Goal: Task Accomplishment & Management: Use online tool/utility

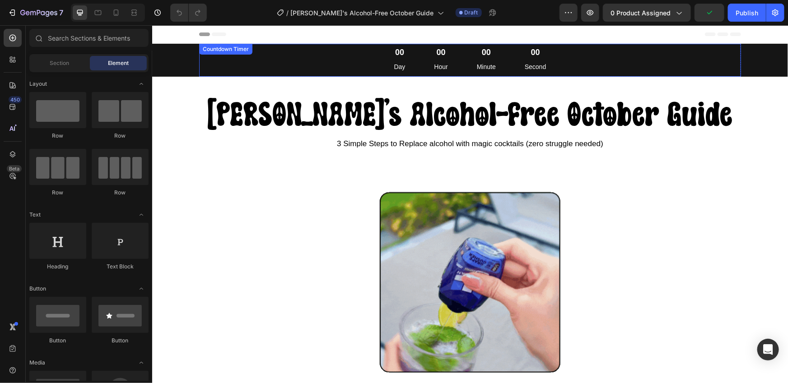
click at [431, 59] on div "00 Hour" at bounding box center [440, 59] width 35 height 33
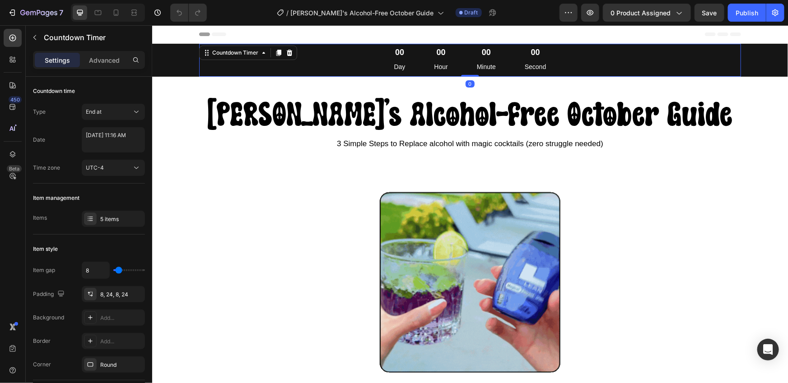
click at [433, 59] on div "00 Hour" at bounding box center [440, 59] width 35 height 33
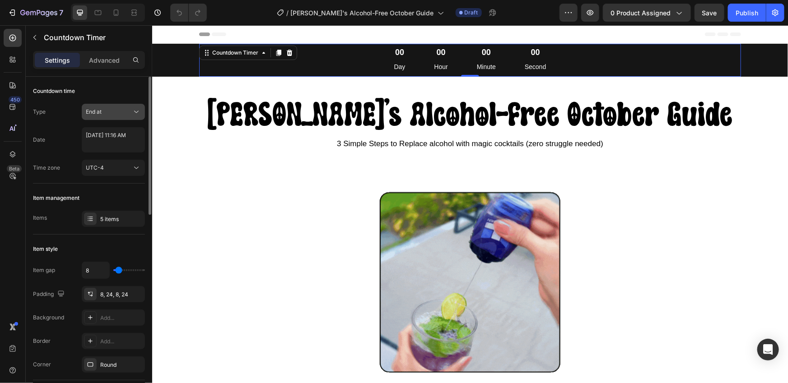
click at [127, 113] on div "End at" at bounding box center [109, 112] width 46 height 8
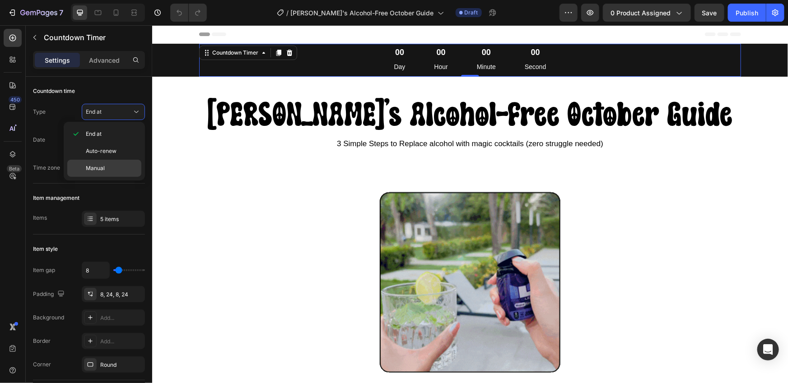
click at [104, 167] on p "Manual" at bounding box center [111, 168] width 51 height 8
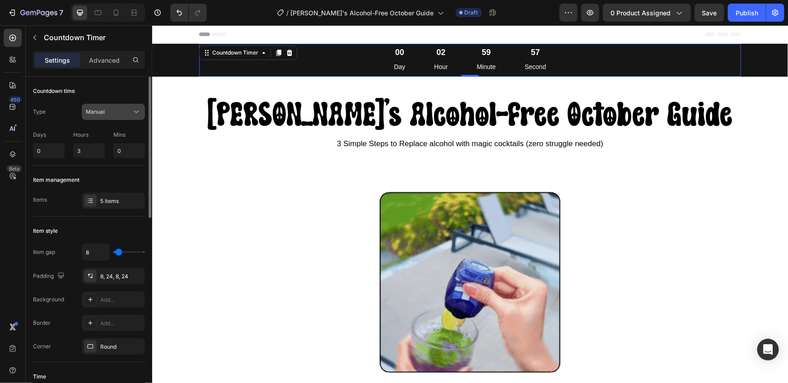
click at [117, 114] on div "Manual" at bounding box center [109, 112] width 46 height 8
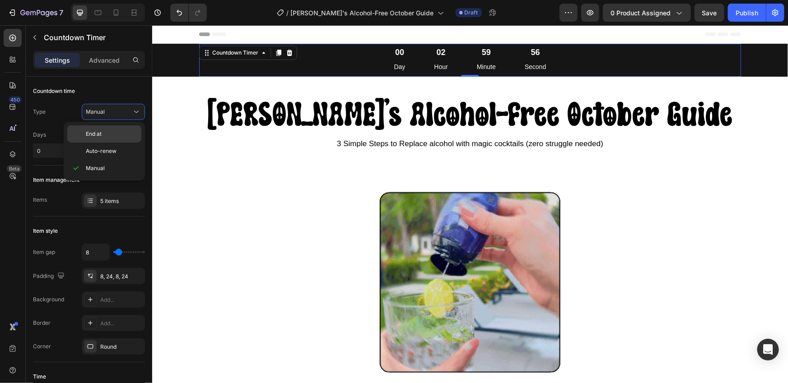
click at [112, 138] on p "End at" at bounding box center [111, 134] width 51 height 8
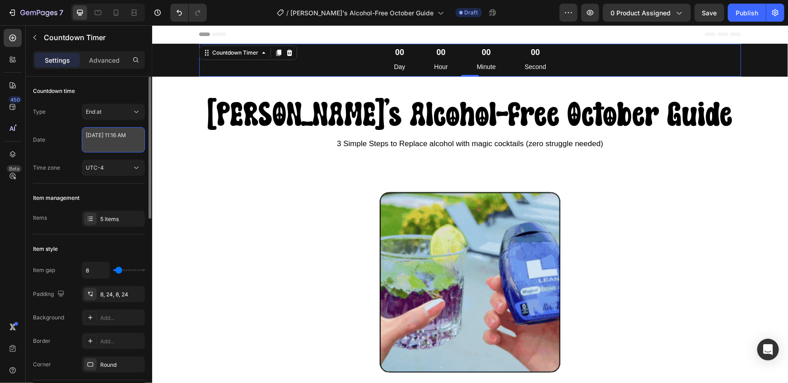
click at [101, 144] on textarea "[DATE] 11:16 AM" at bounding box center [113, 139] width 63 height 25
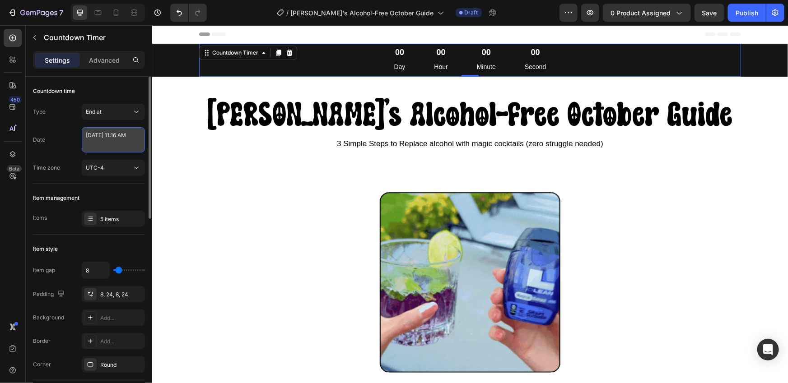
select select "11"
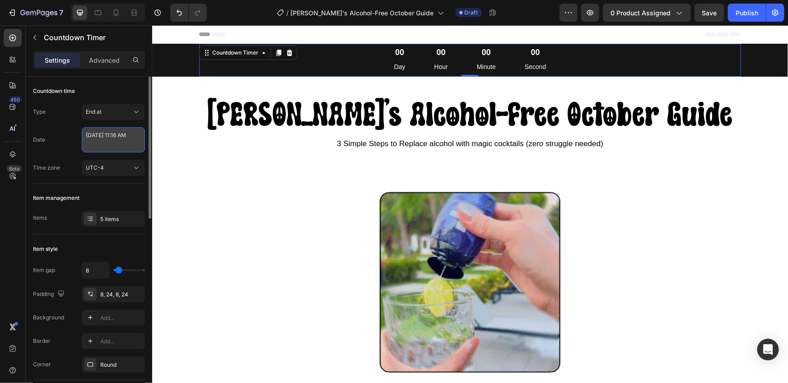
select select "16"
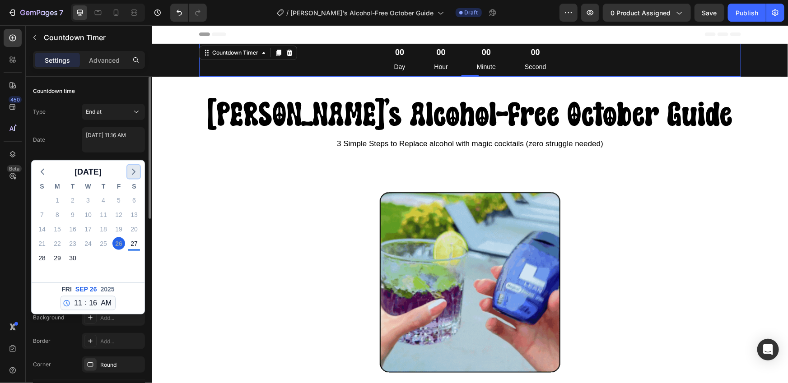
click at [131, 173] on icon "button" at bounding box center [133, 172] width 11 height 11
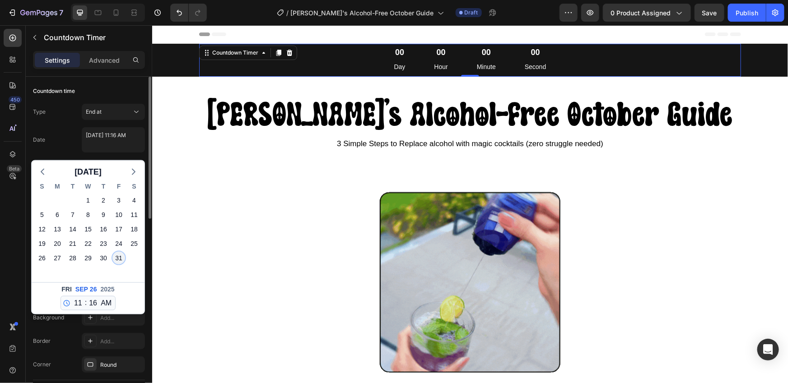
click at [120, 260] on div "31" at bounding box center [118, 258] width 13 height 13
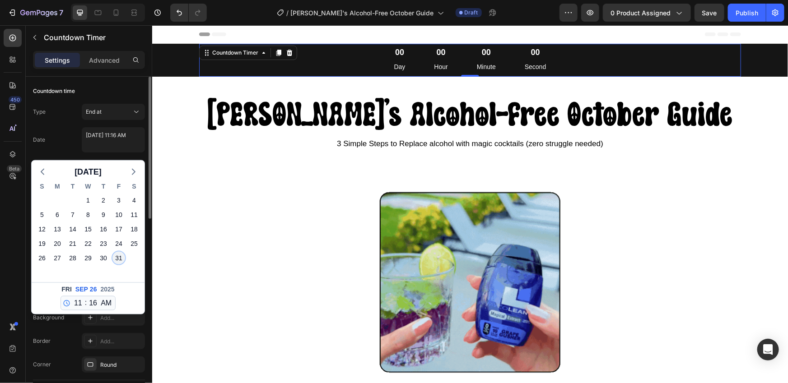
type textarea "[DATE] 11:16 AM"
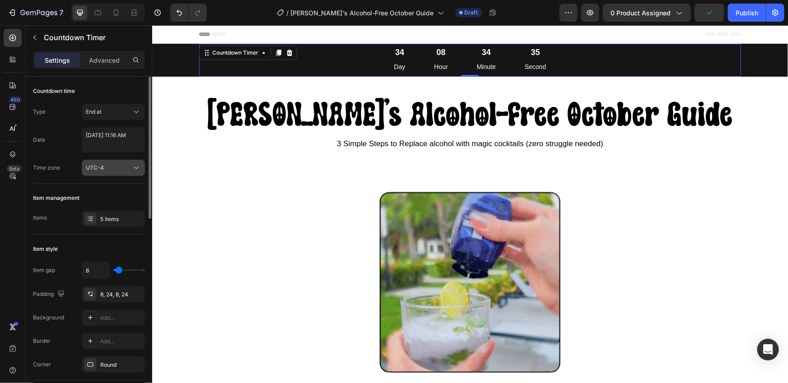
click at [97, 168] on span "UTC-4" at bounding box center [95, 167] width 18 height 7
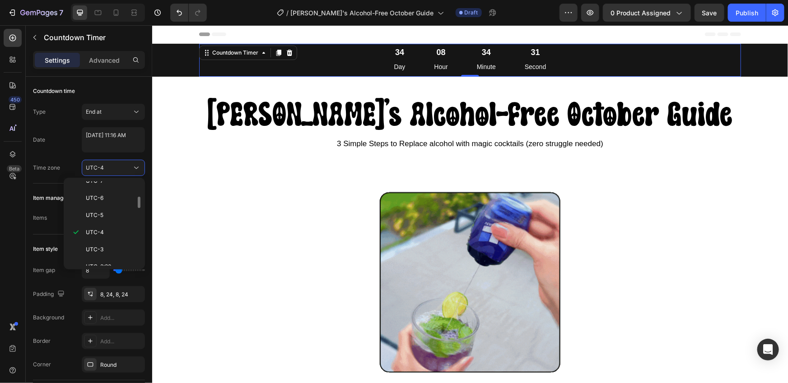
scroll to position [108, 0]
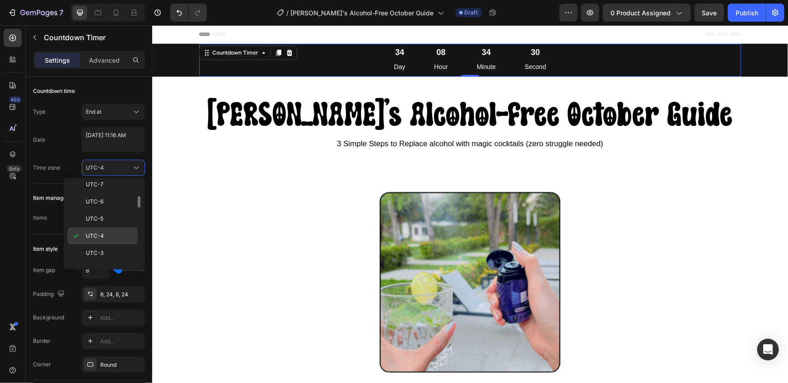
click at [97, 232] on span "UTC-4" at bounding box center [95, 236] width 18 height 8
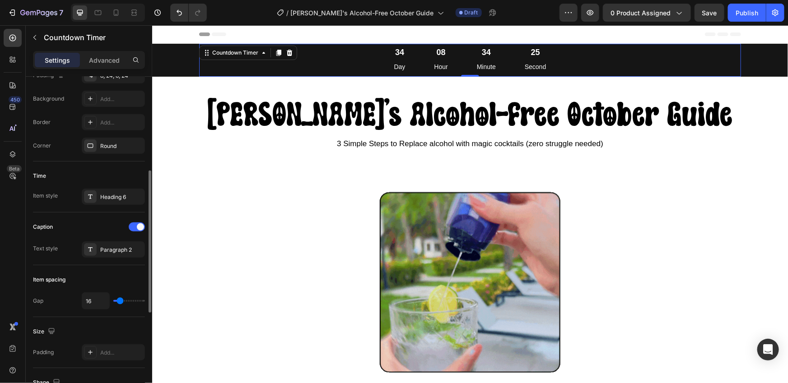
scroll to position [224, 0]
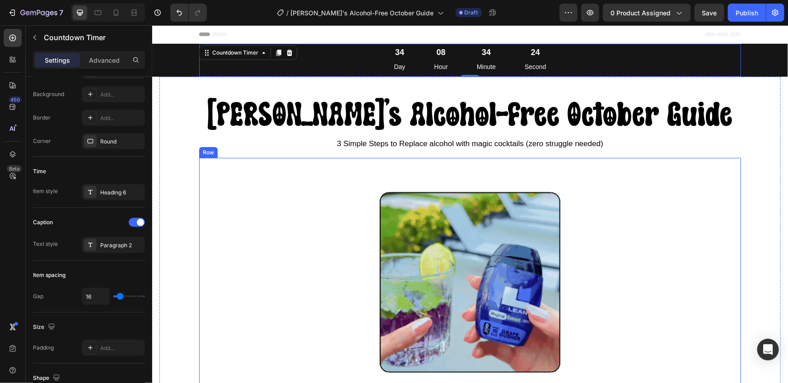
click at [228, 212] on div "Image GET YOUR BUZZ → Button Row" at bounding box center [470, 290] width 528 height 250
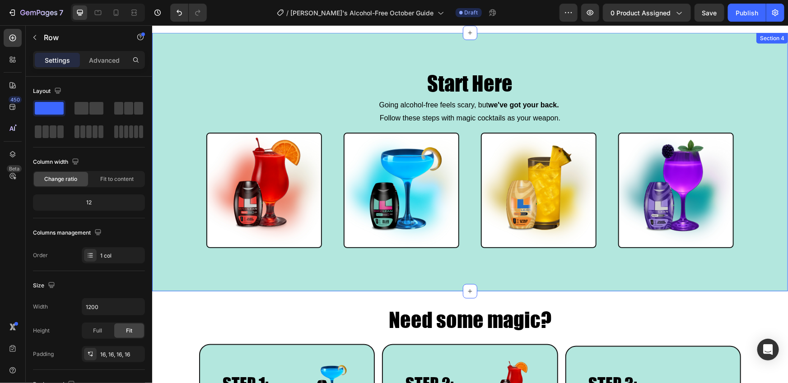
scroll to position [601, 0]
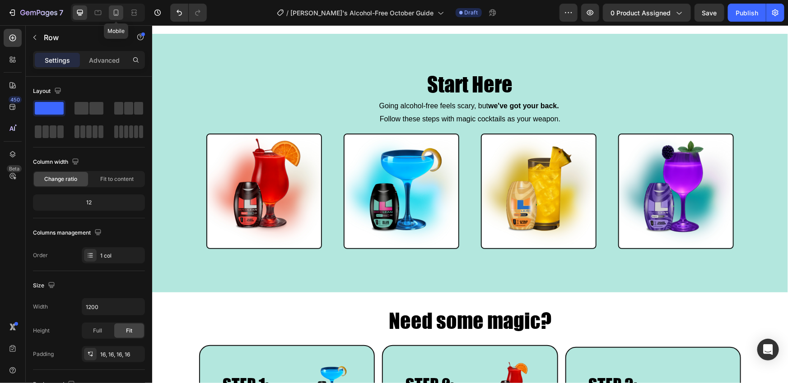
click at [121, 14] on div at bounding box center [116, 12] width 14 height 14
type input "100%"
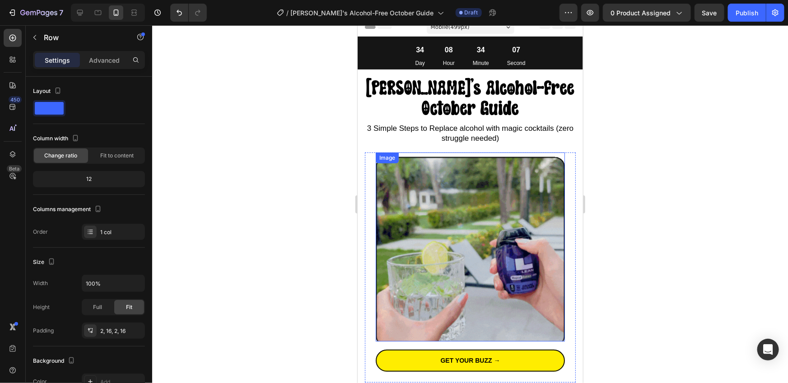
scroll to position [12, 0]
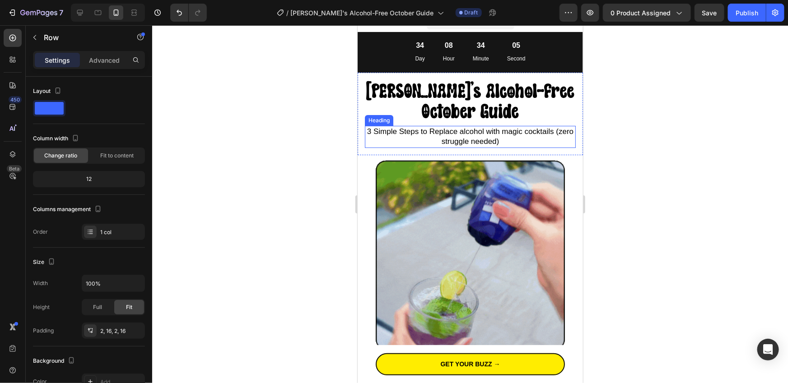
click at [554, 121] on h2 "[PERSON_NAME]'s Alcohol-Free October Guide" at bounding box center [469, 100] width 211 height 42
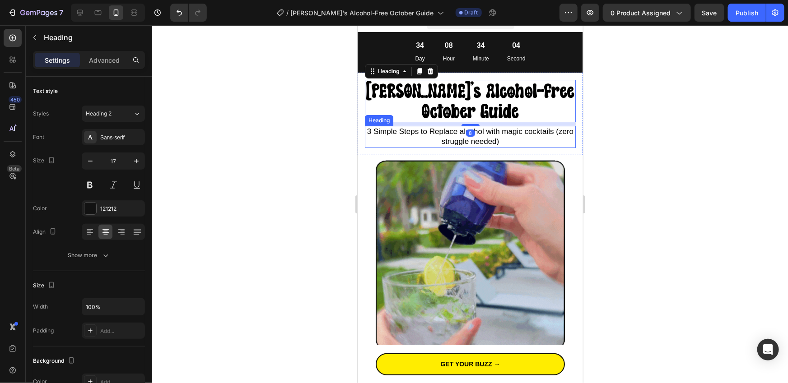
click at [553, 129] on span "3 Simple Steps to Replace alcohol with magic cocktails (zero struggle needed)" at bounding box center [470, 136] width 206 height 19
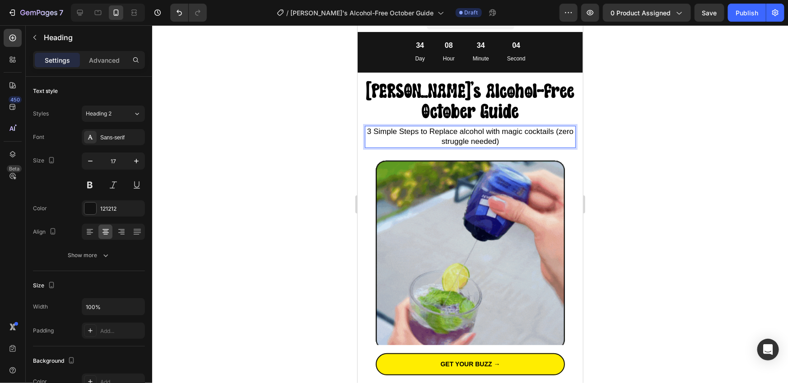
click at [556, 130] on span "3 Simple Steps to Replace alcohol with magic cocktails (zero struggle needed)" at bounding box center [470, 136] width 206 height 19
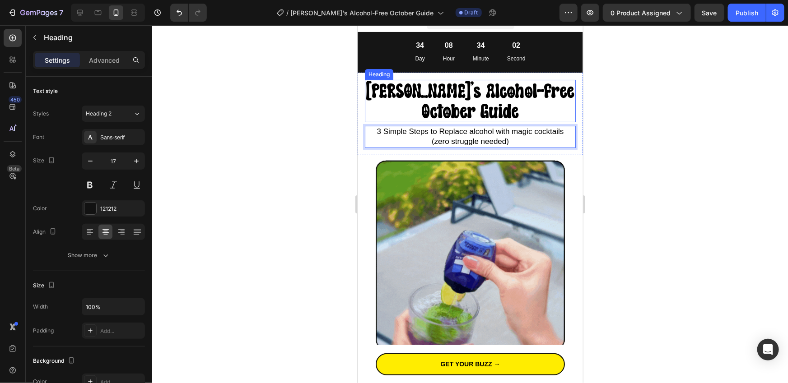
click at [493, 96] on span "[PERSON_NAME]'s Alcohol-Free October Guide" at bounding box center [470, 100] width 208 height 41
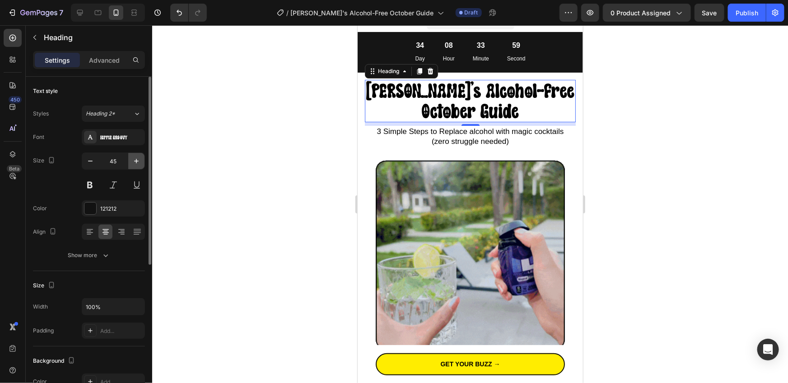
click at [134, 158] on icon "button" at bounding box center [136, 161] width 9 height 9
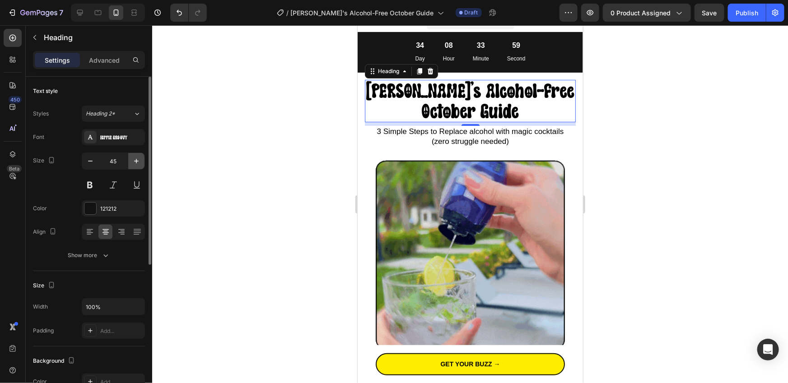
click at [134, 158] on icon "button" at bounding box center [136, 161] width 9 height 9
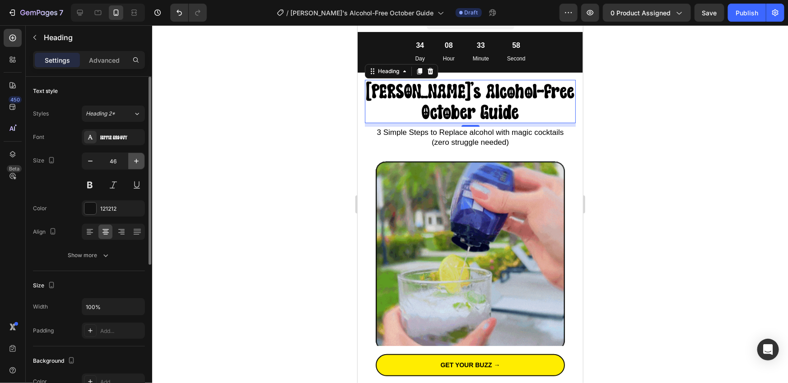
click at [134, 158] on icon "button" at bounding box center [136, 161] width 9 height 9
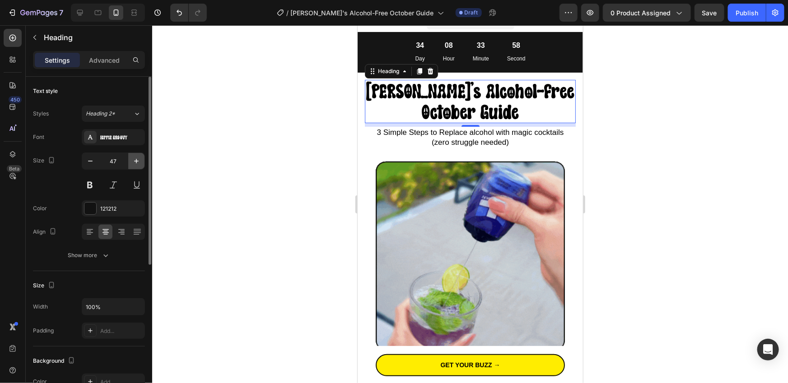
click at [134, 158] on icon "button" at bounding box center [136, 161] width 9 height 9
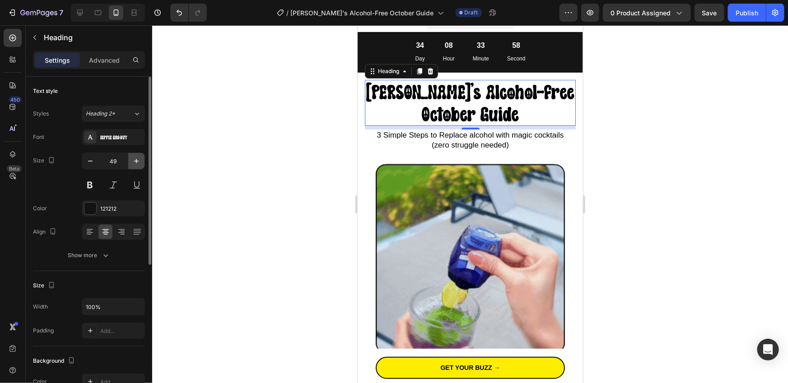
click at [134, 158] on icon "button" at bounding box center [136, 161] width 9 height 9
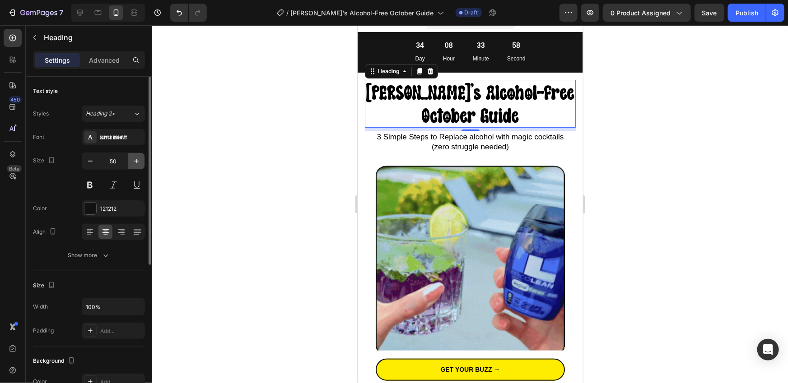
click at [134, 158] on icon "button" at bounding box center [136, 161] width 9 height 9
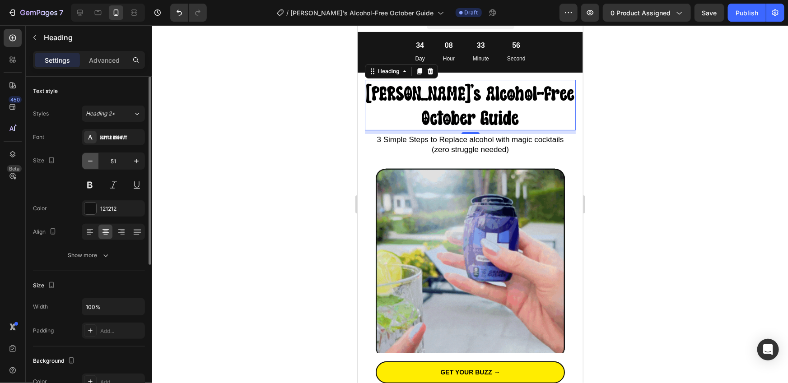
click at [90, 161] on icon "button" at bounding box center [90, 161] width 9 height 9
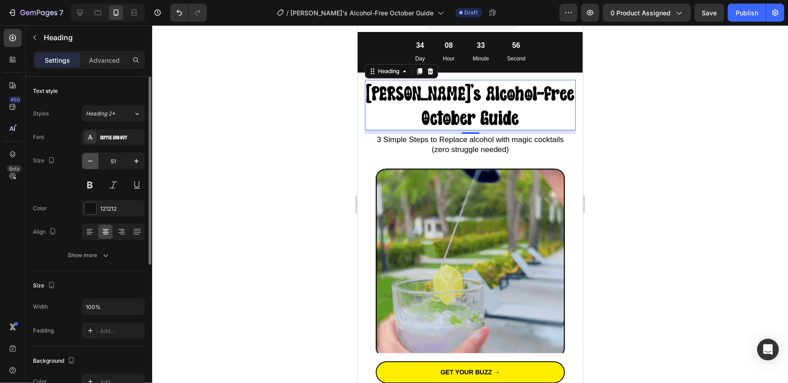
type input "50"
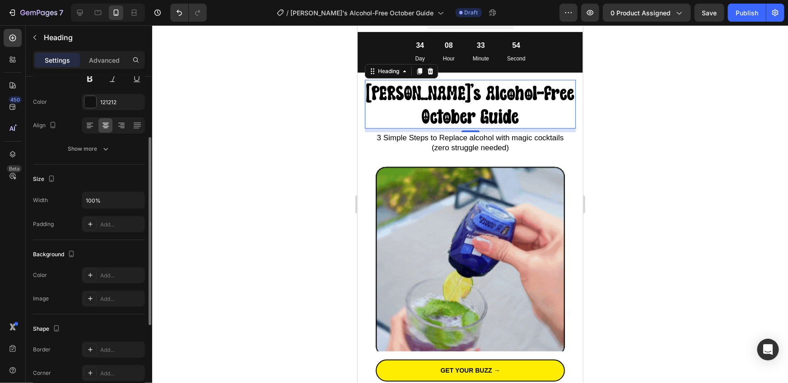
scroll to position [106, 0]
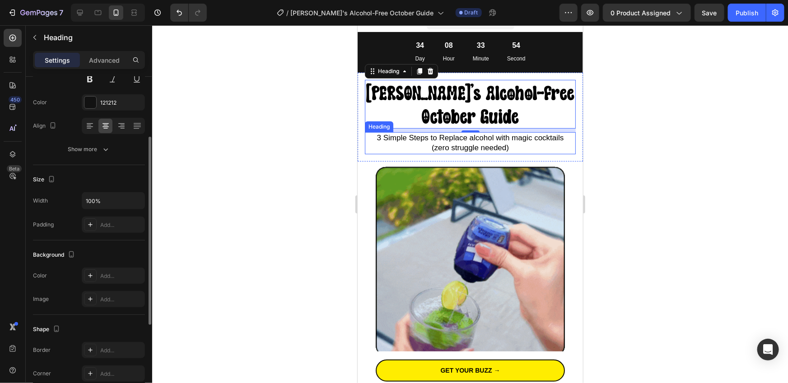
click at [436, 139] on span "3 Simple Steps to Replace alcohol with magic cocktails" at bounding box center [470, 137] width 187 height 9
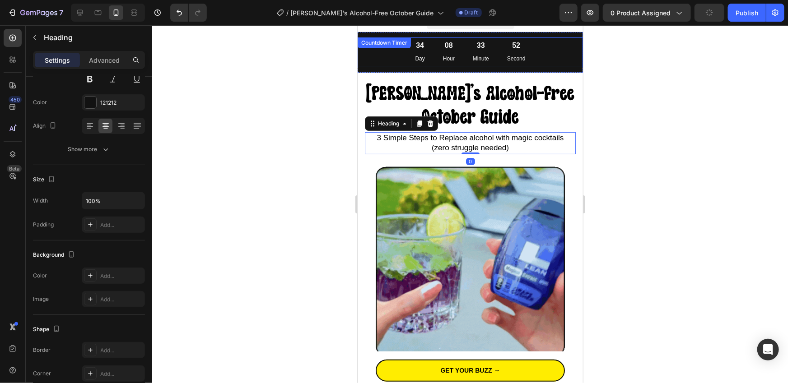
click at [395, 51] on div "34 Day 08 Hour 33 Minute 52 Second Countdown Timer" at bounding box center [469, 52] width 225 height 30
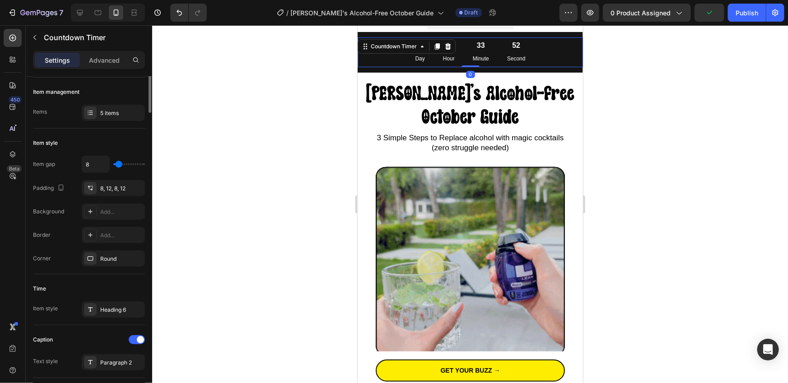
scroll to position [0, 0]
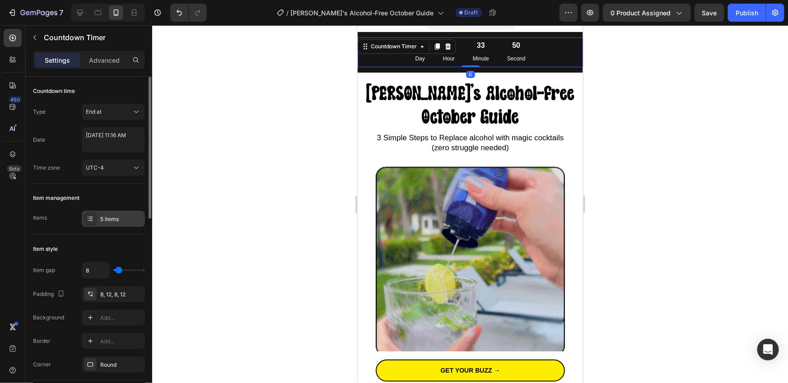
click at [93, 221] on div at bounding box center [90, 219] width 13 height 13
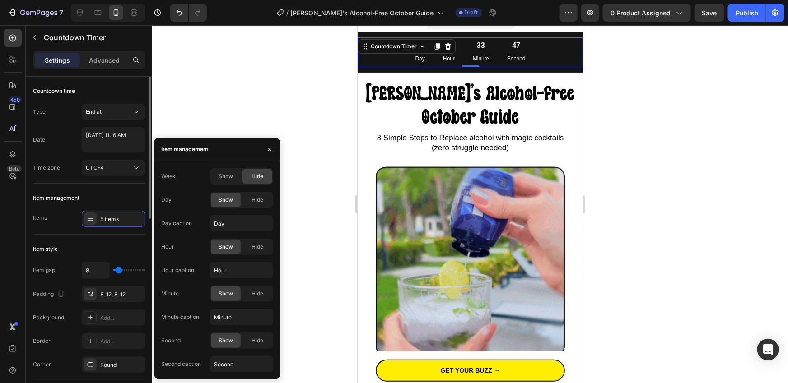
click at [58, 233] on div "Item management Items 5 items" at bounding box center [89, 209] width 112 height 51
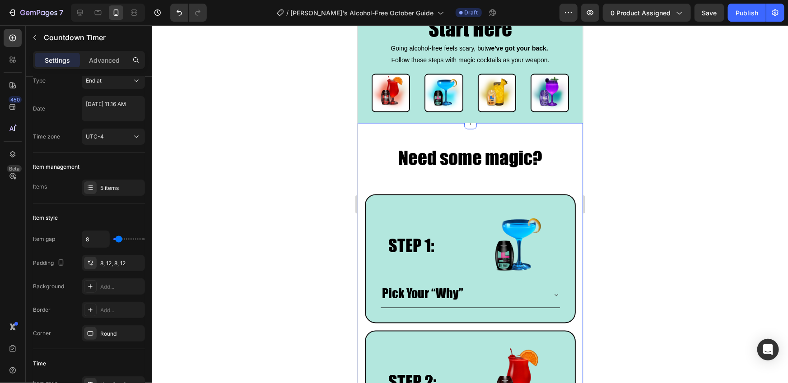
scroll to position [637, 0]
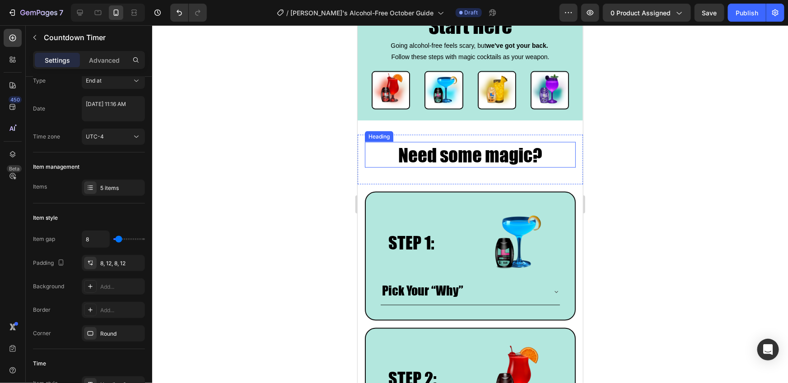
click at [432, 152] on span "Need some magic?" at bounding box center [470, 154] width 144 height 23
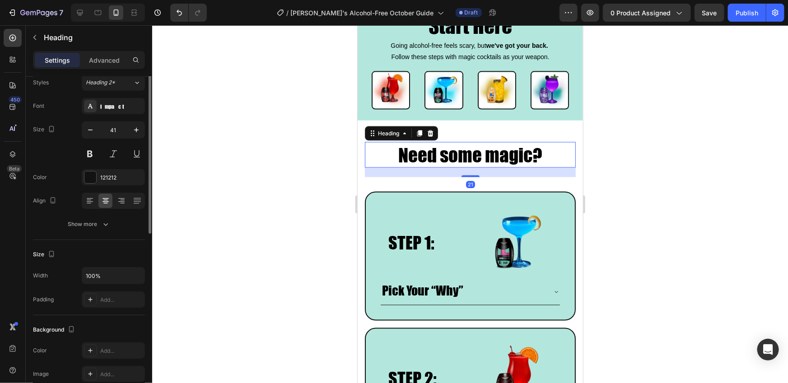
scroll to position [0, 0]
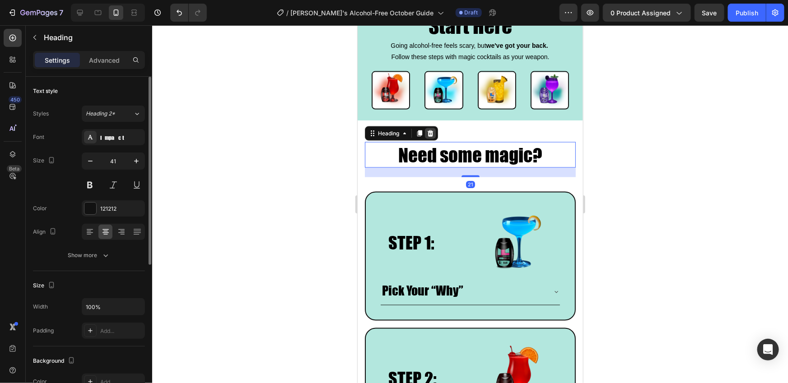
click at [432, 134] on icon at bounding box center [430, 133] width 6 height 6
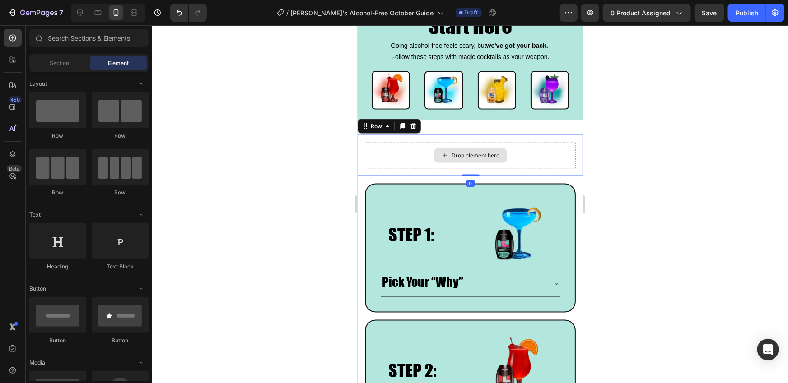
click at [532, 158] on div "Drop element here" at bounding box center [469, 155] width 211 height 27
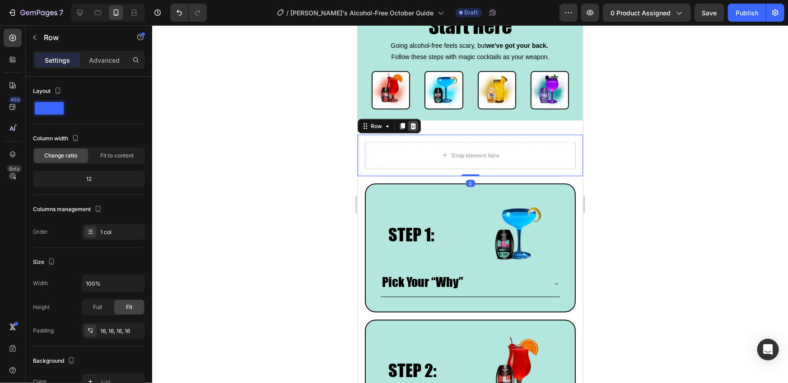
click at [413, 126] on icon at bounding box center [412, 125] width 7 height 7
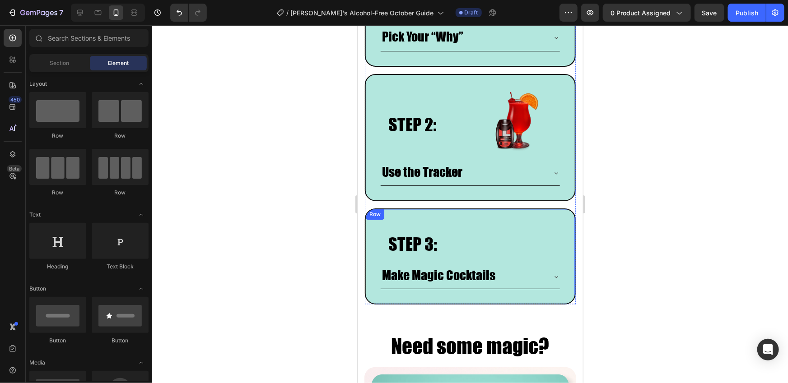
scroll to position [861, 0]
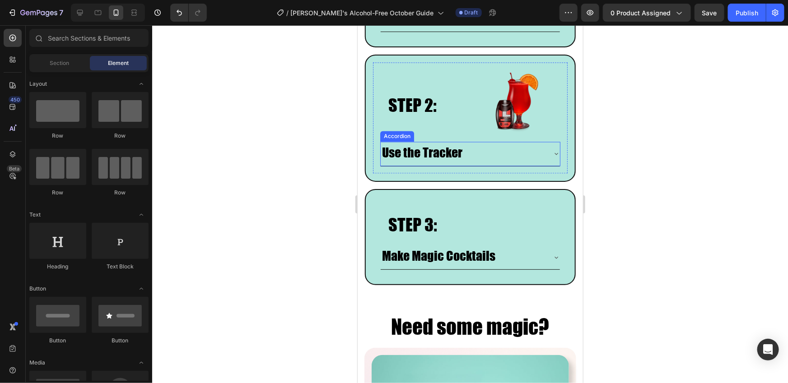
click at [544, 150] on div "Use the Tracker" at bounding box center [462, 153] width 165 height 17
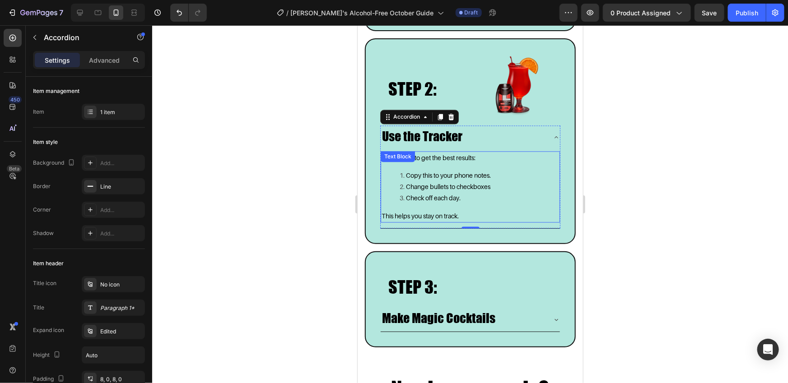
scroll to position [876, 0]
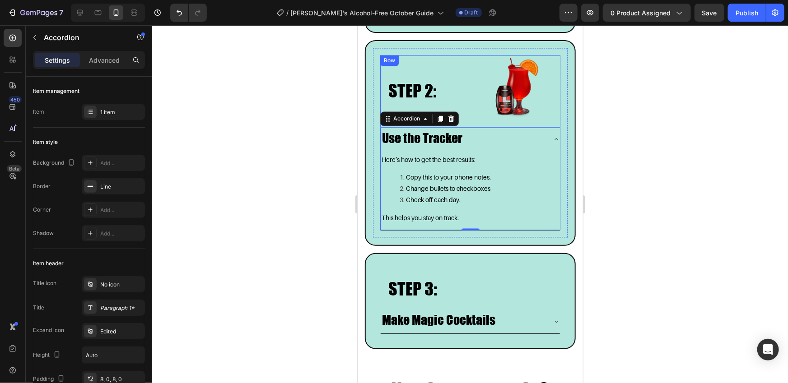
click at [455, 61] on div "STEP 2: Heading Row" at bounding box center [425, 91] width 90 height 72
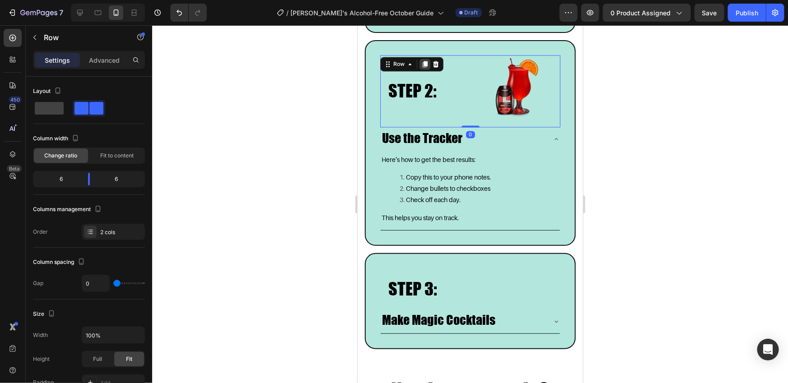
click at [423, 65] on icon at bounding box center [424, 64] width 5 height 6
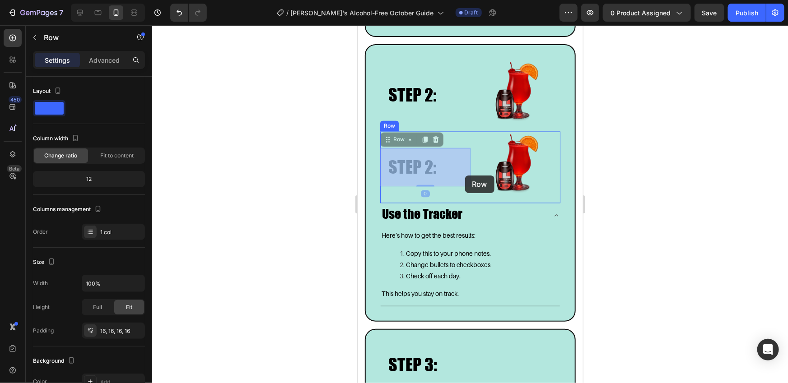
drag, startPoint x: 465, startPoint y: 162, endPoint x: 465, endPoint y: 175, distance: 13.1
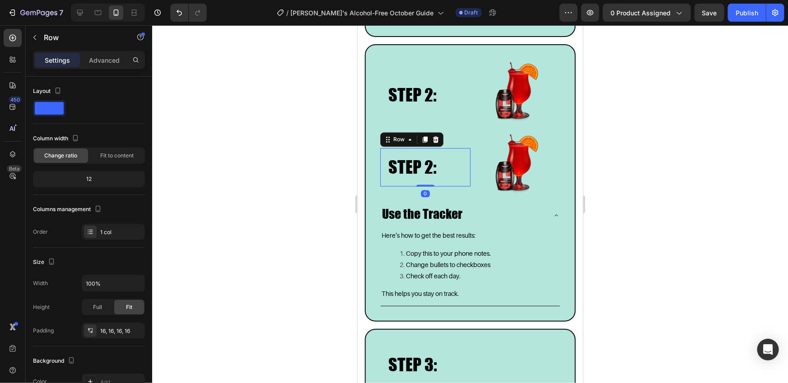
scroll to position [874, 0]
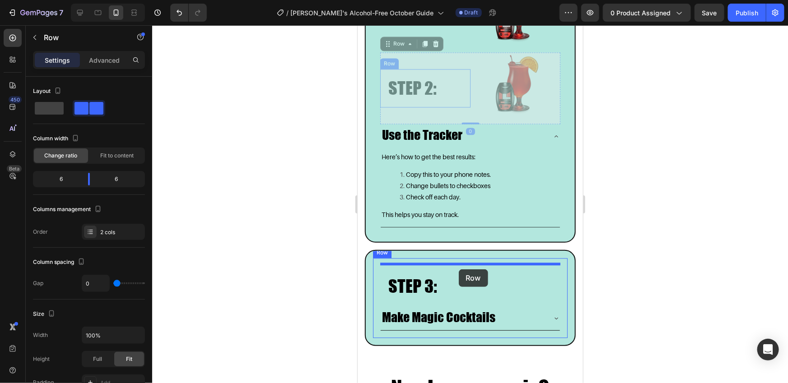
drag, startPoint x: 461, startPoint y: 135, endPoint x: 458, endPoint y: 269, distance: 134.6
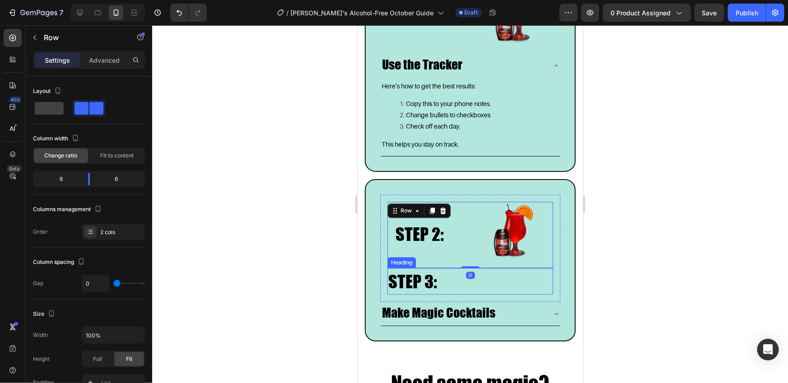
click at [415, 278] on span "STEP 3:" at bounding box center [412, 281] width 49 height 21
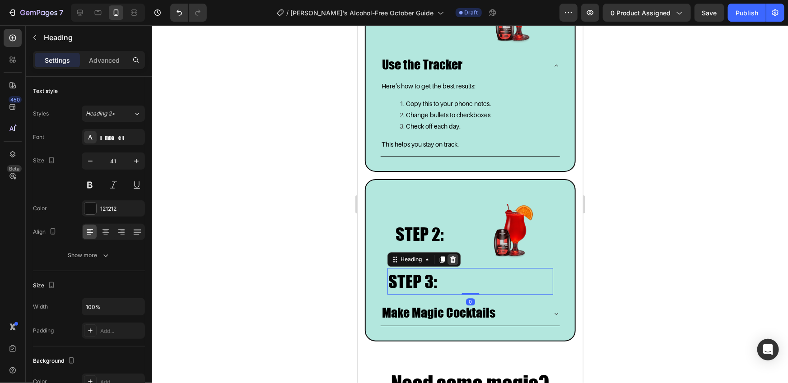
click at [449, 259] on icon at bounding box center [452, 259] width 7 height 7
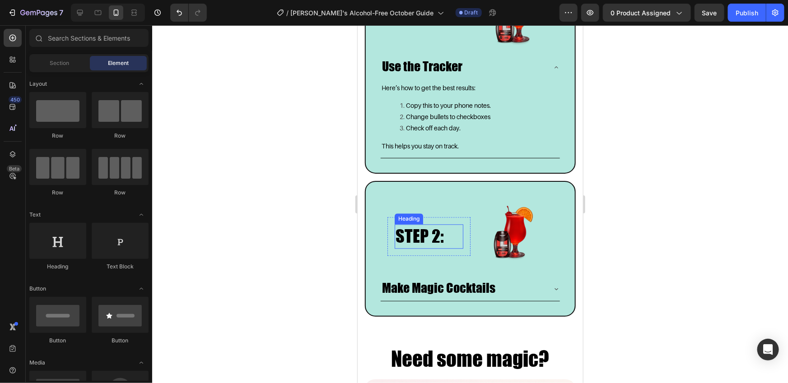
click at [433, 237] on span "STEP 2:" at bounding box center [419, 235] width 48 height 21
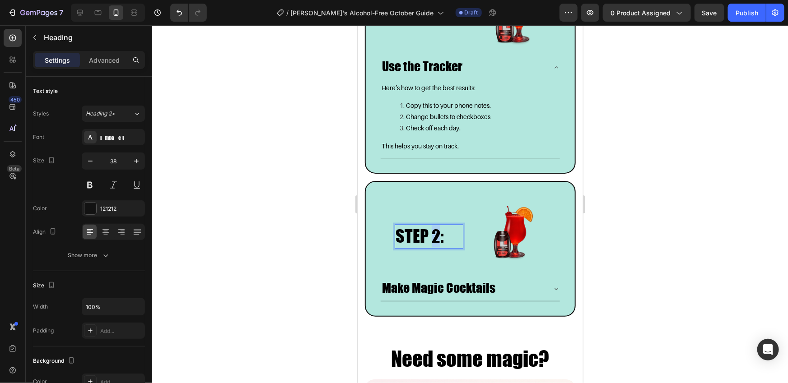
click at [438, 236] on span "STEP 2:" at bounding box center [419, 235] width 48 height 21
click at [676, 243] on div at bounding box center [470, 204] width 636 height 358
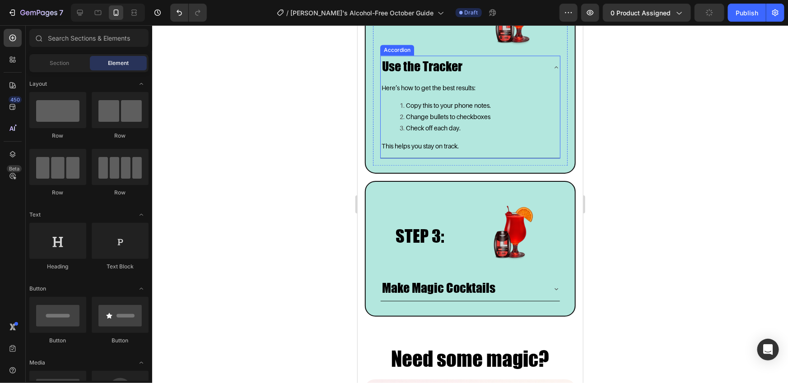
click at [555, 66] on icon at bounding box center [556, 67] width 4 height 2
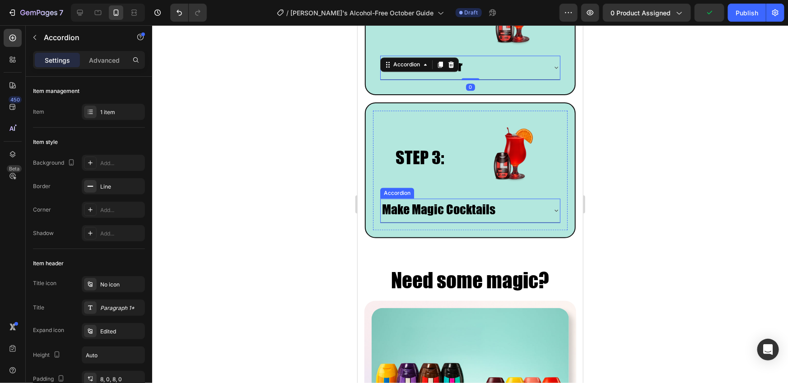
scroll to position [948, 0]
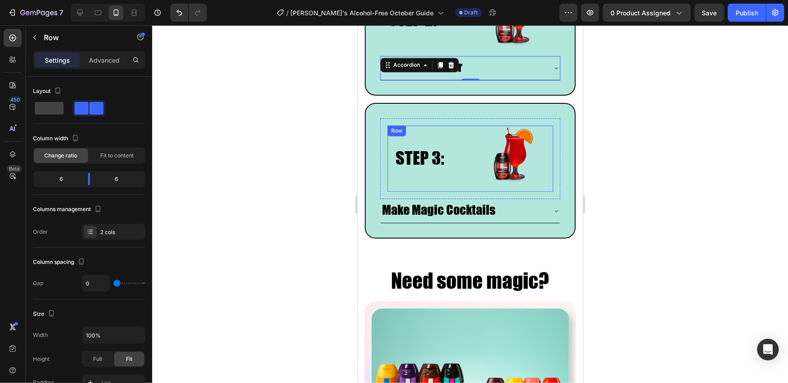
click at [440, 181] on div "⁠⁠⁠⁠⁠⁠⁠ STEP 3: Heading Row" at bounding box center [428, 158] width 83 height 66
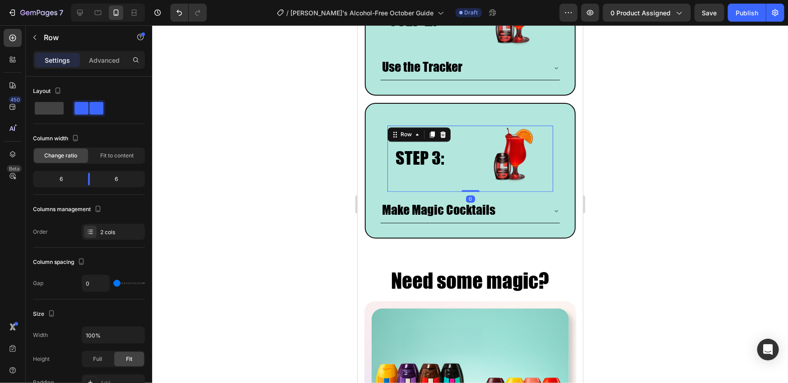
click at [460, 187] on div "⁠⁠⁠⁠⁠⁠⁠ STEP 3: Heading Row" at bounding box center [428, 158] width 83 height 66
click at [668, 184] on div at bounding box center [470, 204] width 636 height 358
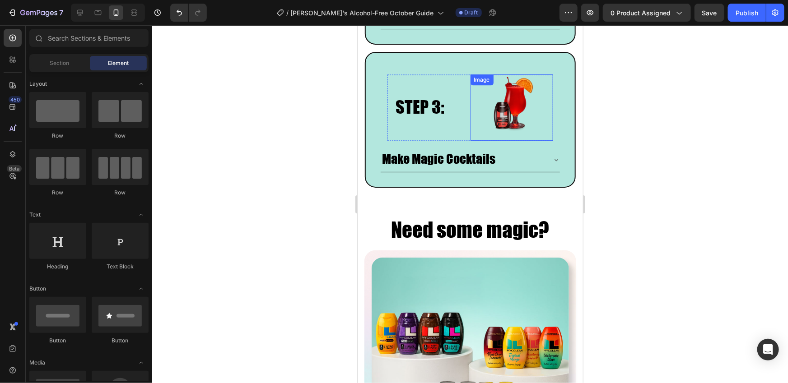
scroll to position [1020, 0]
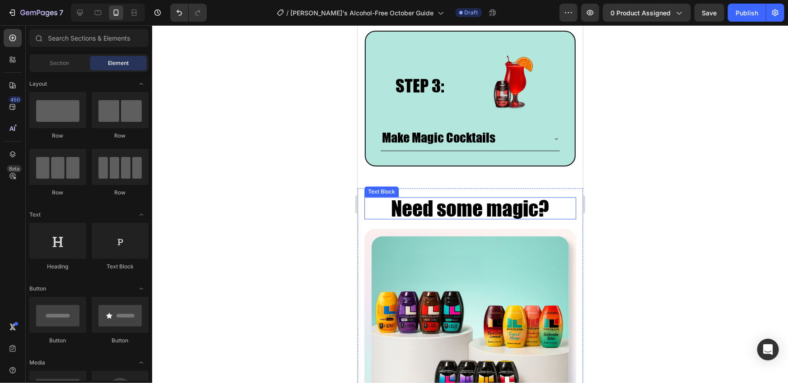
click at [500, 201] on span "Need some magic?" at bounding box center [470, 207] width 158 height 25
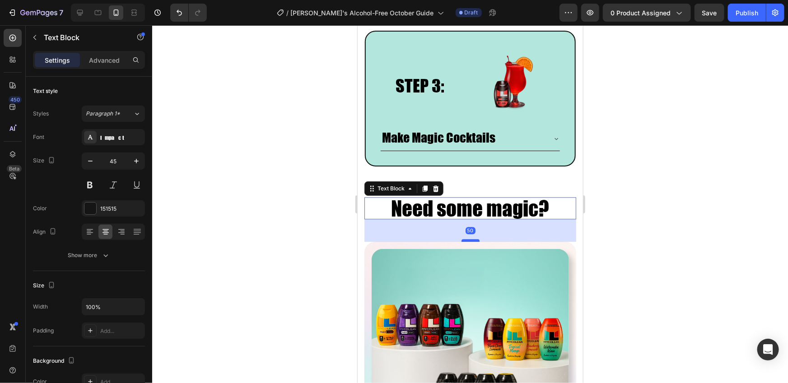
drag, startPoint x: 473, startPoint y: 230, endPoint x: 473, endPoint y: 239, distance: 9.0
click at [473, 239] on div at bounding box center [470, 240] width 18 height 3
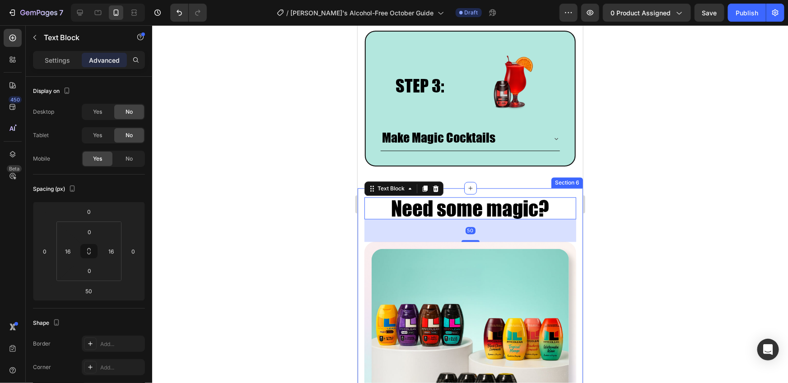
click at [644, 232] on div at bounding box center [470, 204] width 636 height 358
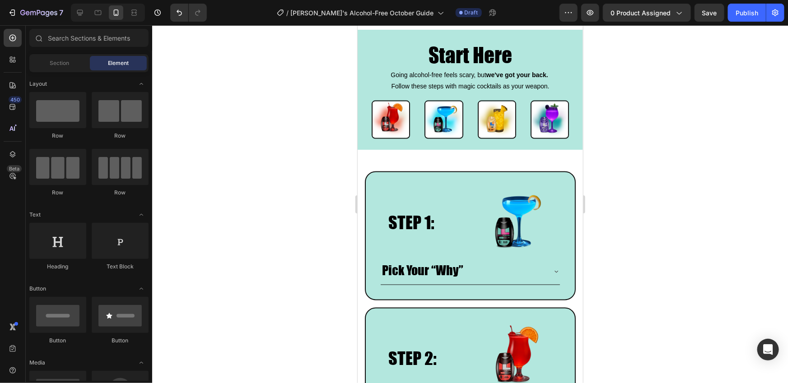
scroll to position [601, 0]
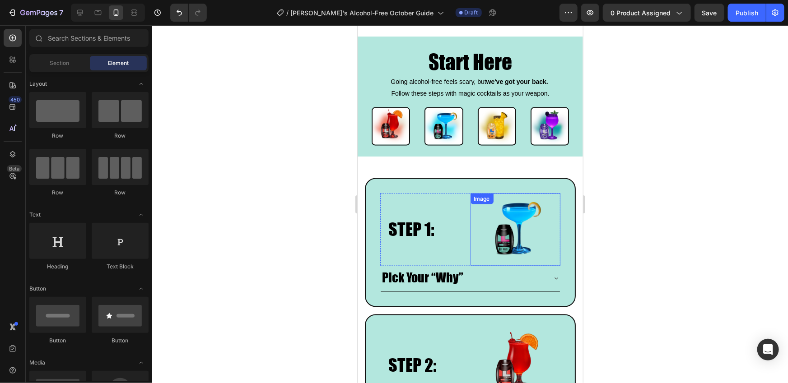
click at [520, 218] on img at bounding box center [515, 229] width 72 height 72
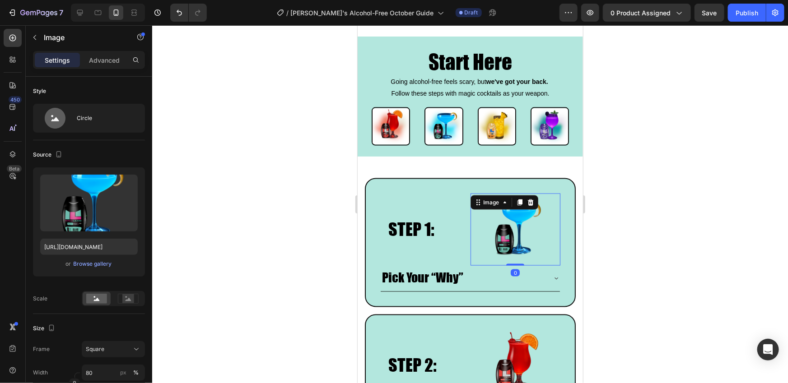
drag, startPoint x: 514, startPoint y: 263, endPoint x: 514, endPoint y: 249, distance: 13.6
click at [514, 249] on div "Image 0" at bounding box center [515, 229] width 90 height 72
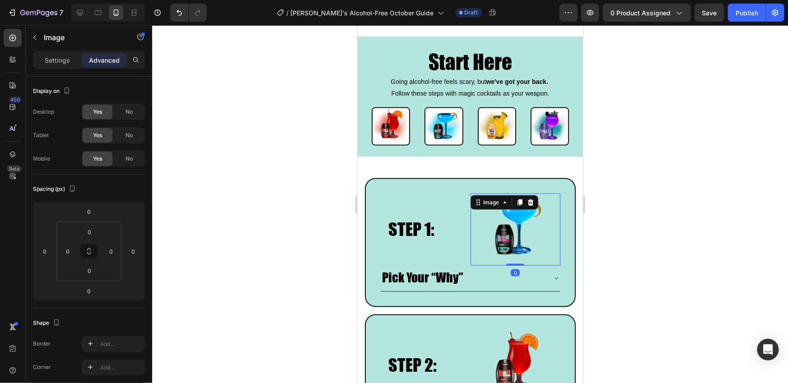
click at [609, 221] on div at bounding box center [470, 204] width 636 height 358
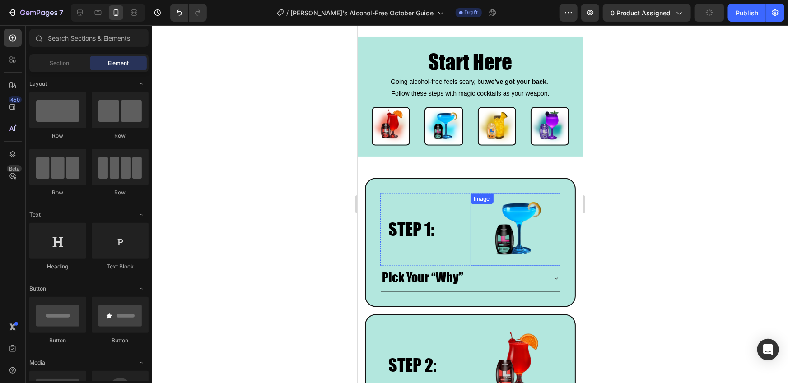
click at [526, 223] on img at bounding box center [515, 229] width 72 height 72
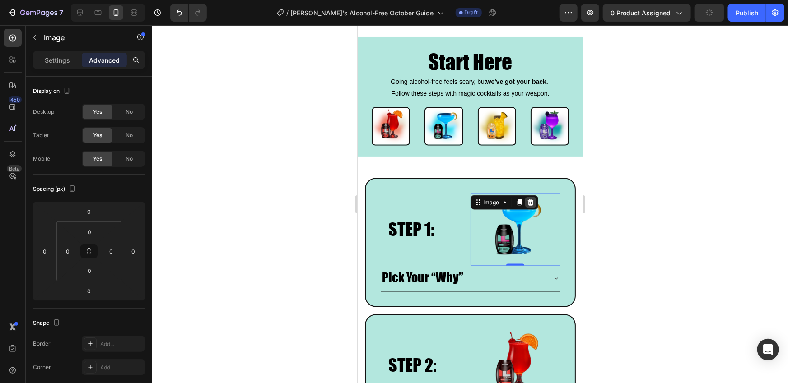
click at [531, 201] on icon at bounding box center [530, 202] width 7 height 7
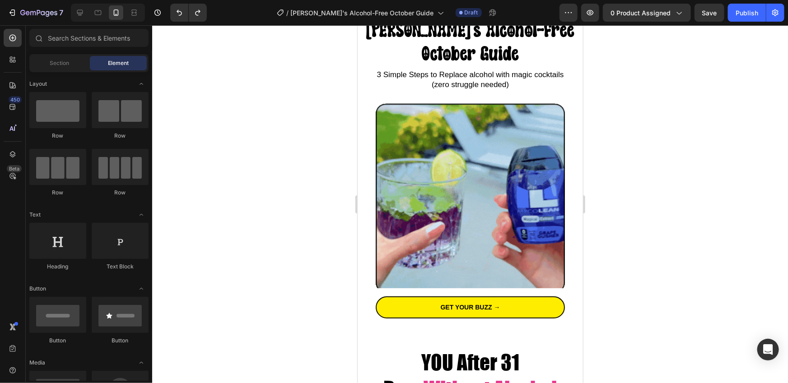
scroll to position [0, 0]
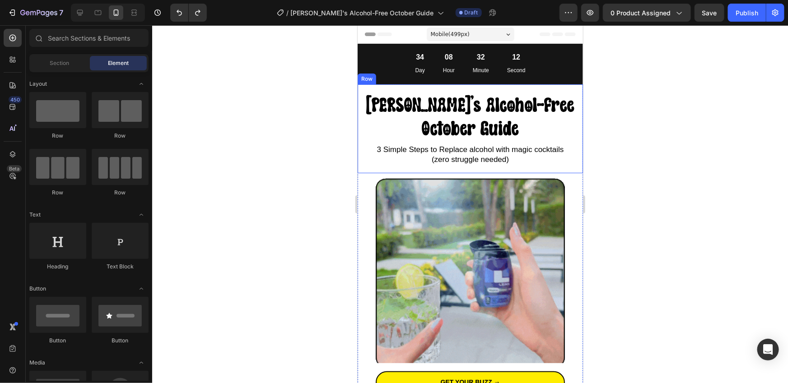
click at [277, 96] on div at bounding box center [470, 204] width 636 height 358
